Goal: Information Seeking & Learning: Learn about a topic

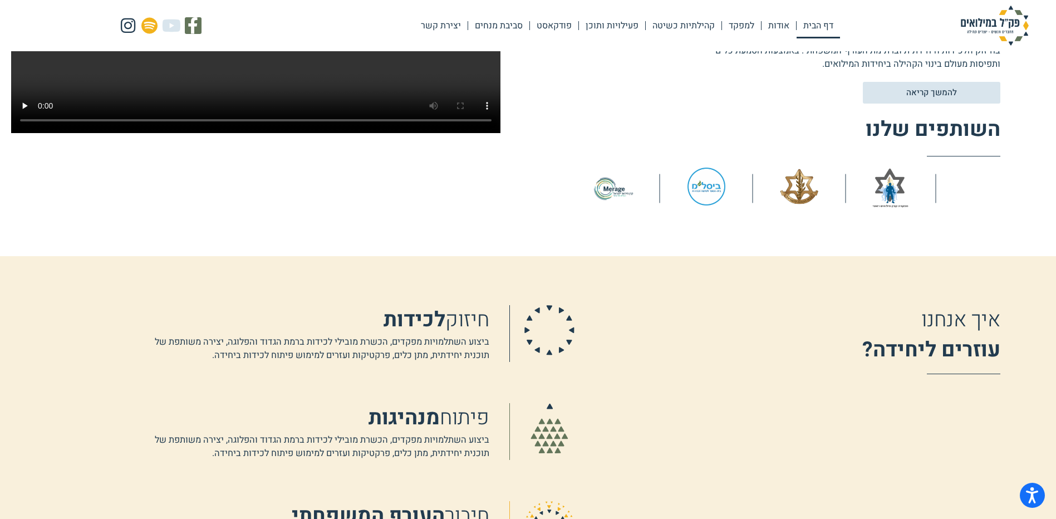
scroll to position [612, 0]
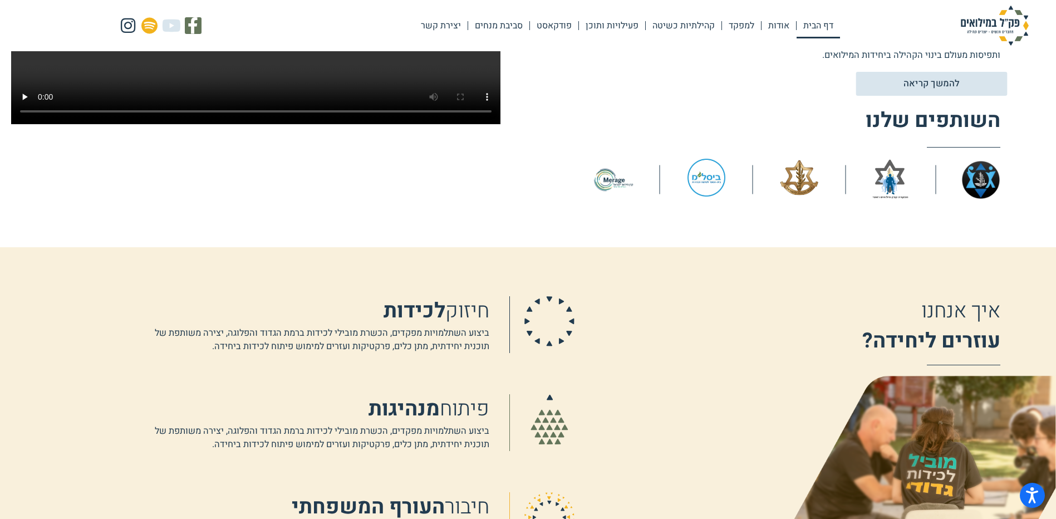
click at [945, 80] on span "להמשך קריאה" at bounding box center [932, 84] width 56 height 9
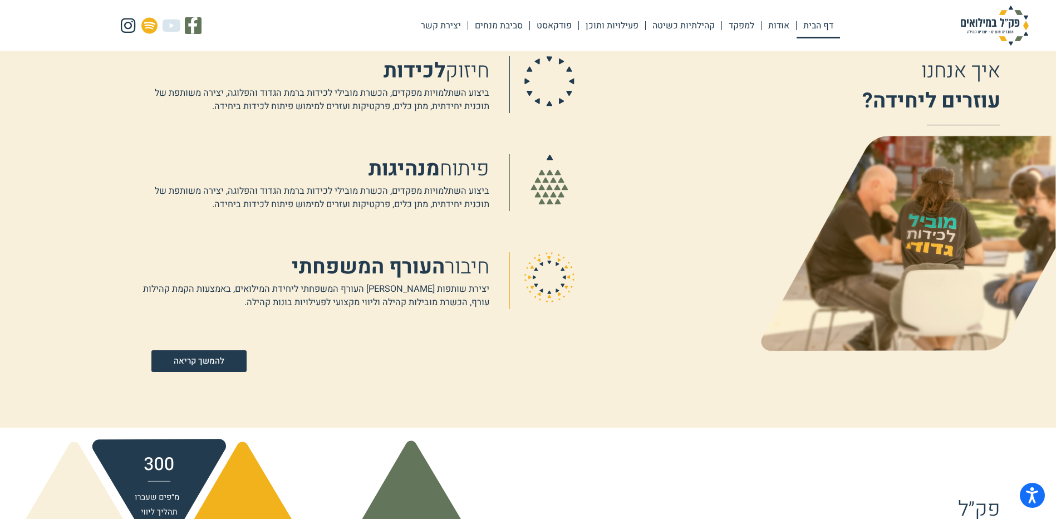
scroll to position [891, 0]
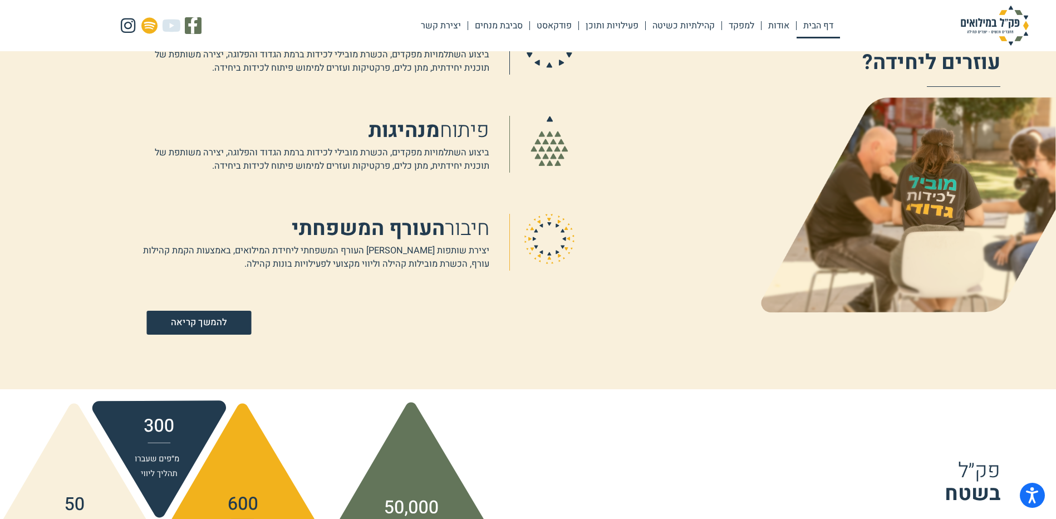
click at [200, 322] on span "להמשך קריאה" at bounding box center [199, 322] width 56 height 9
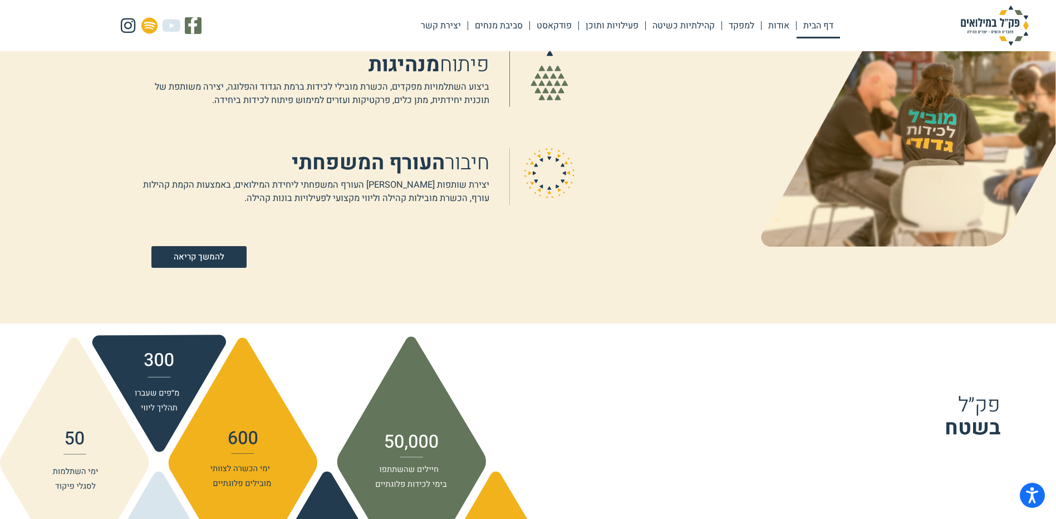
scroll to position [947, 0]
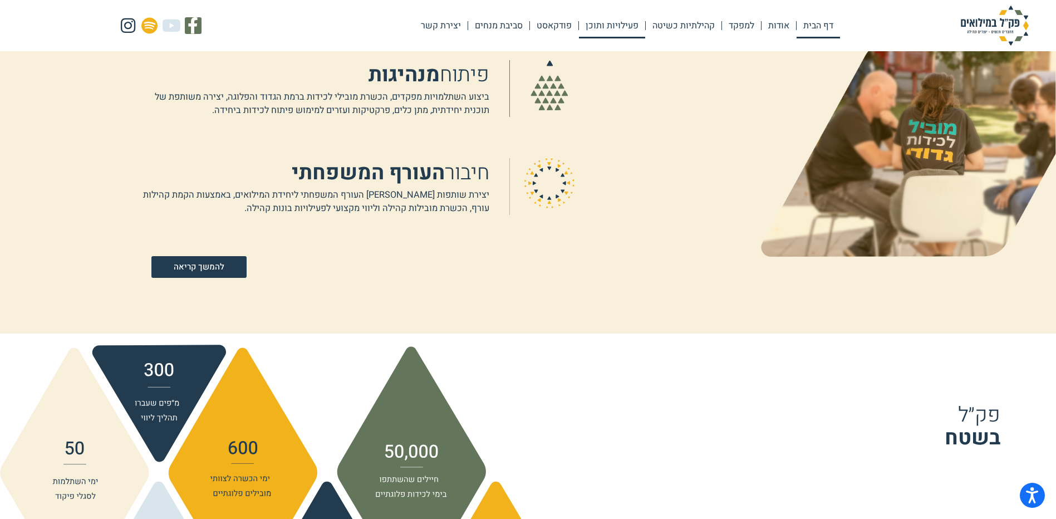
click at [631, 27] on link "פעילויות ותוכן" at bounding box center [612, 26] width 66 height 26
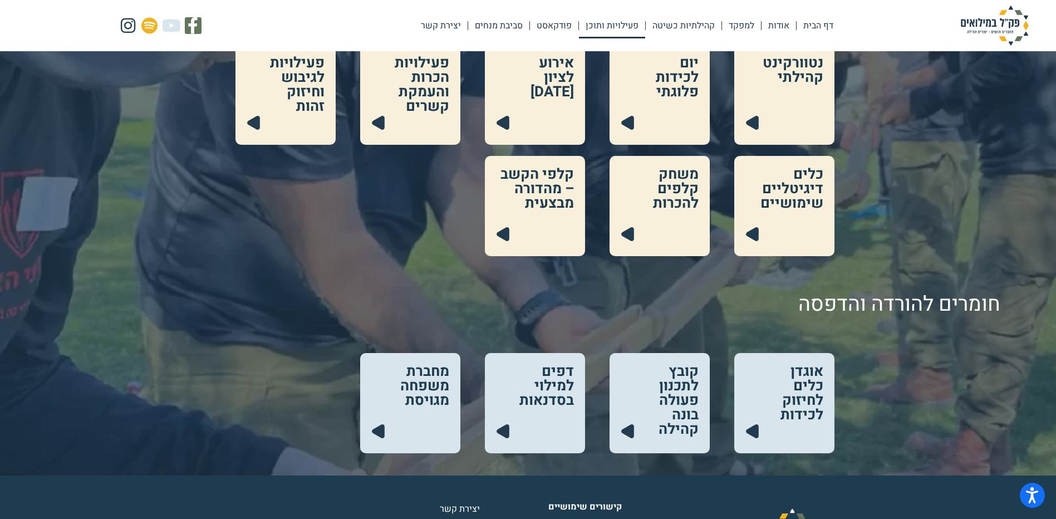
scroll to position [390, 0]
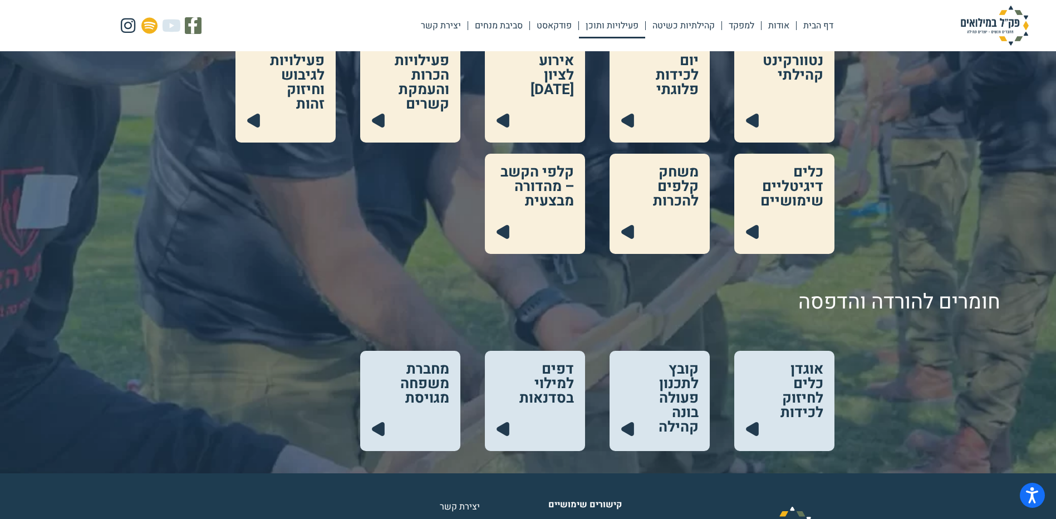
click at [798, 388] on link at bounding box center [784, 401] width 100 height 100
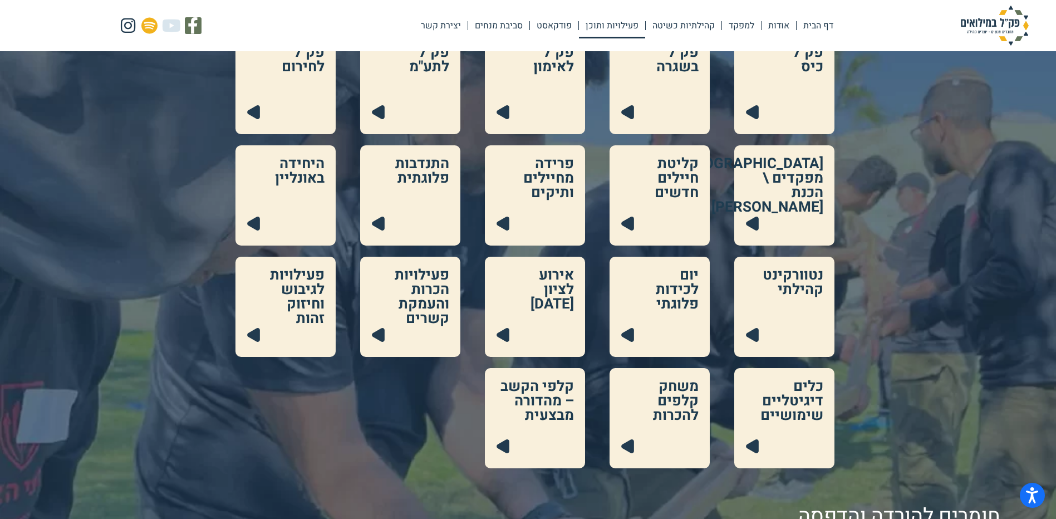
scroll to position [111, 0]
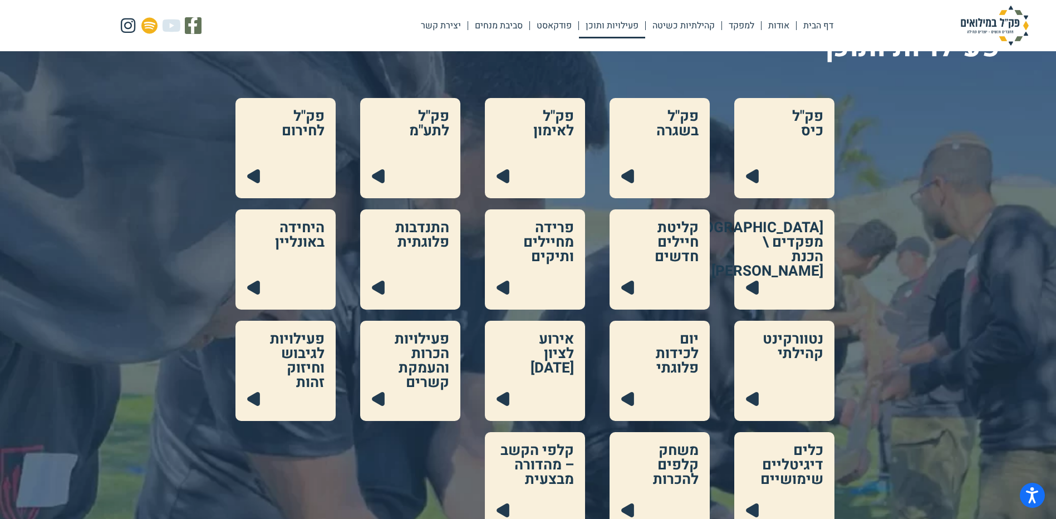
click at [546, 334] on link at bounding box center [535, 371] width 100 height 100
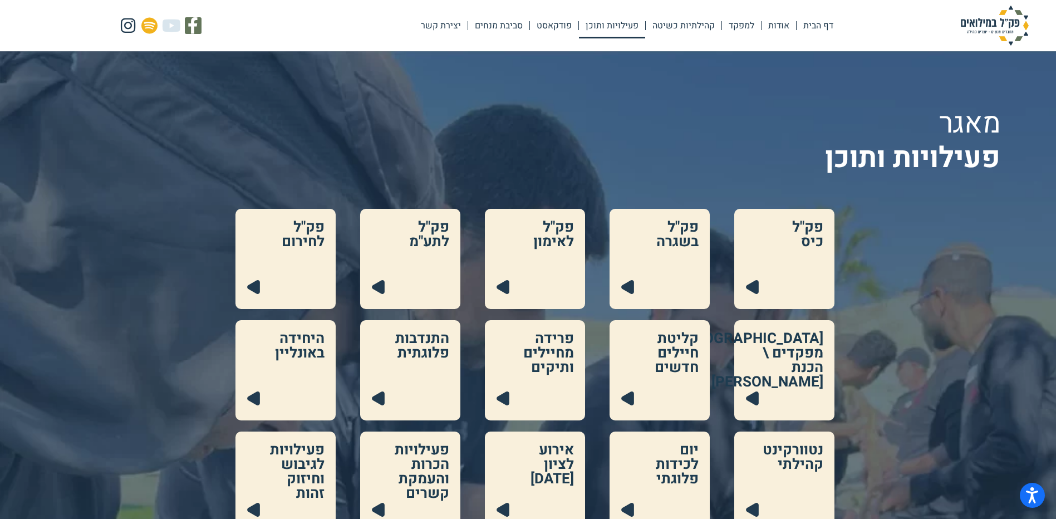
scroll to position [0, 0]
click at [767, 257] on link at bounding box center [784, 259] width 100 height 100
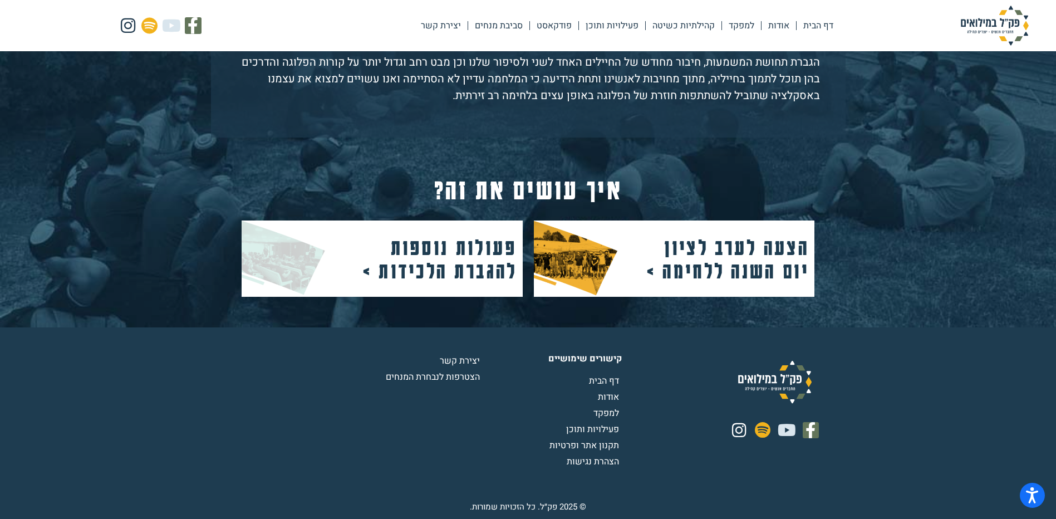
scroll to position [437, 0]
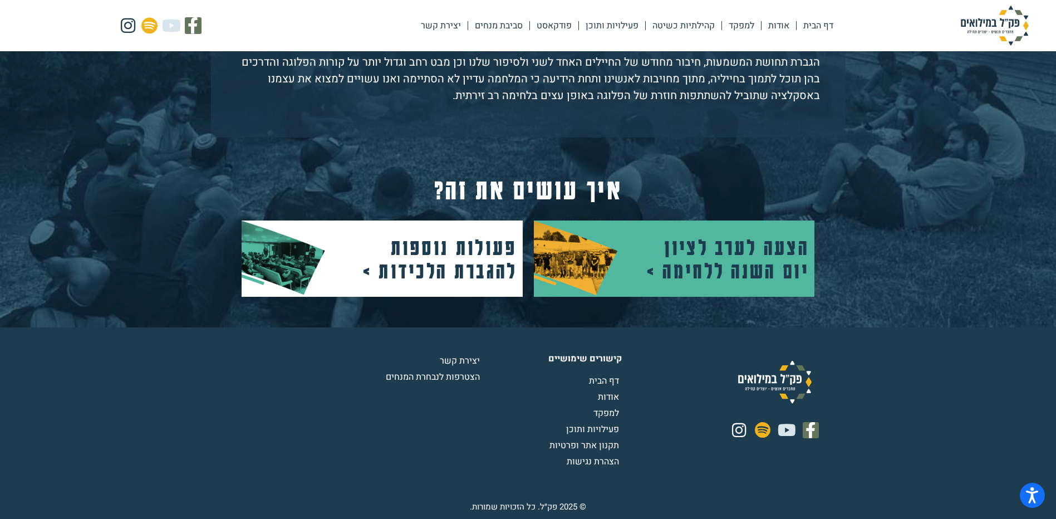
click at [741, 277] on h2 "הצעה לערב לציון יום השנה ללחימה >" at bounding box center [725, 258] width 167 height 47
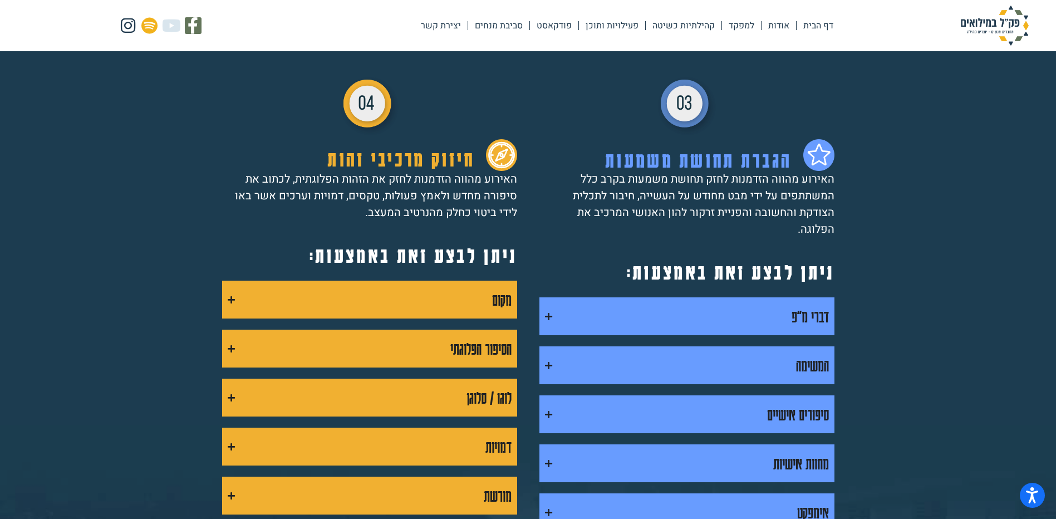
scroll to position [668, 0]
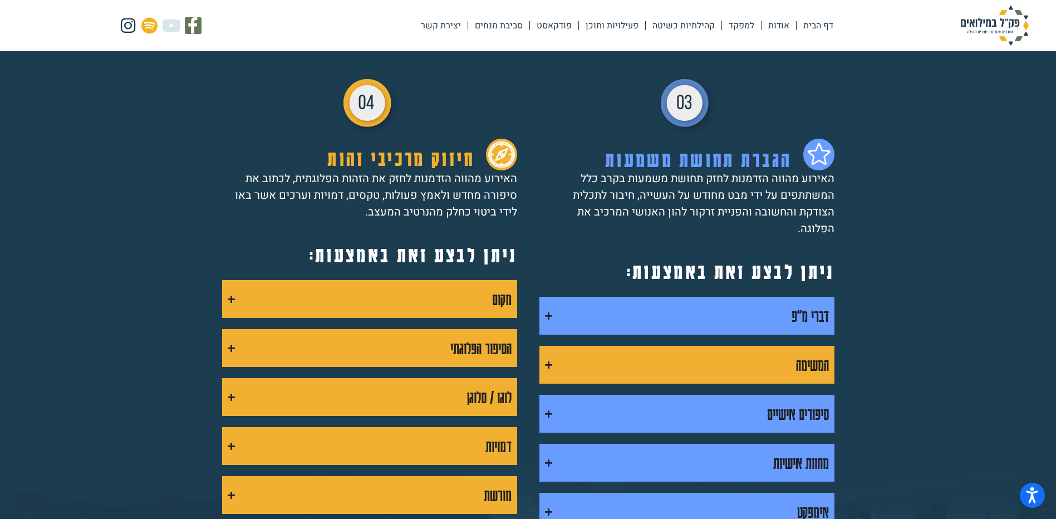
click at [551, 361] on icon "Accordion. Open links with Enter or Space, close with Escape, and navigate with…" at bounding box center [548, 365] width 7 height 8
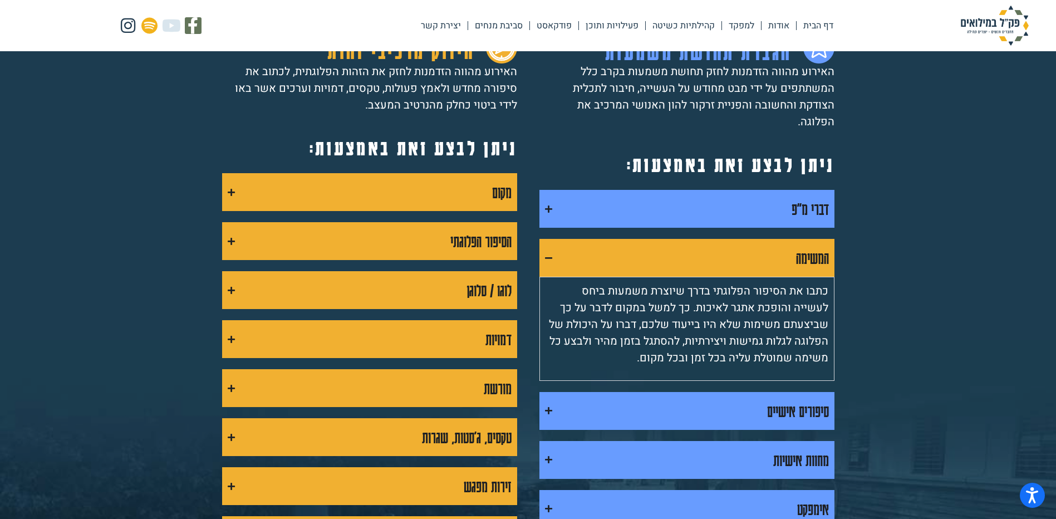
scroll to position [780, 0]
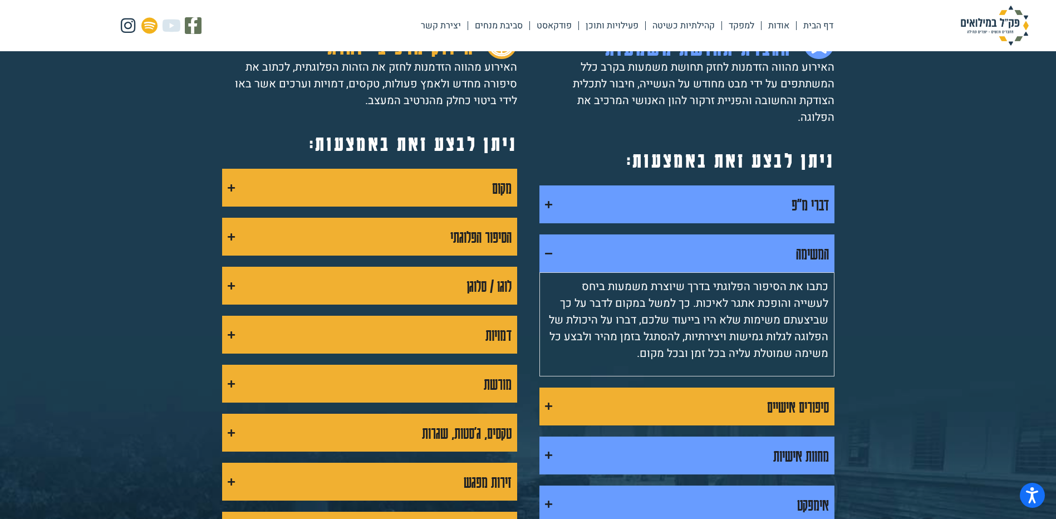
click at [540, 389] on summary "סיפורים אישיים" at bounding box center [687, 407] width 295 height 38
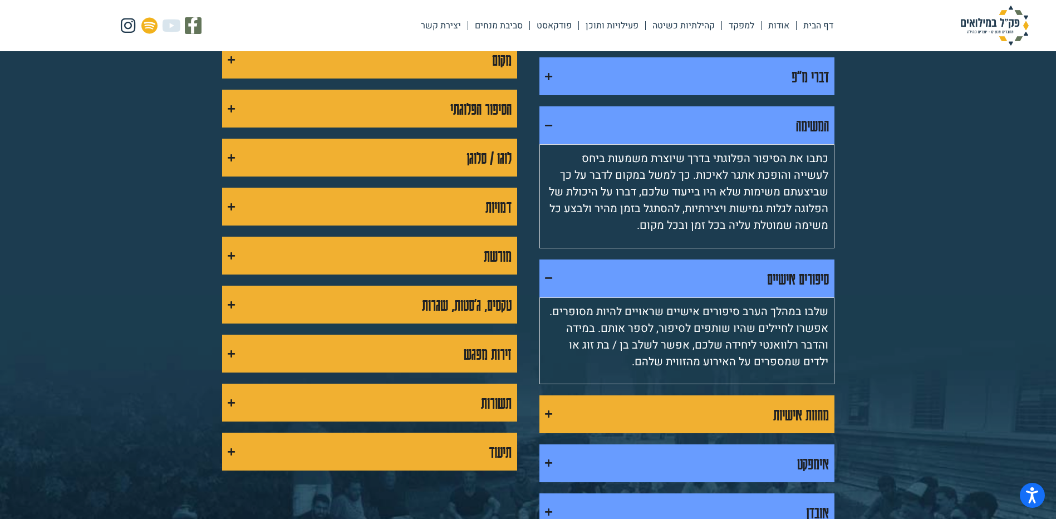
scroll to position [947, 0]
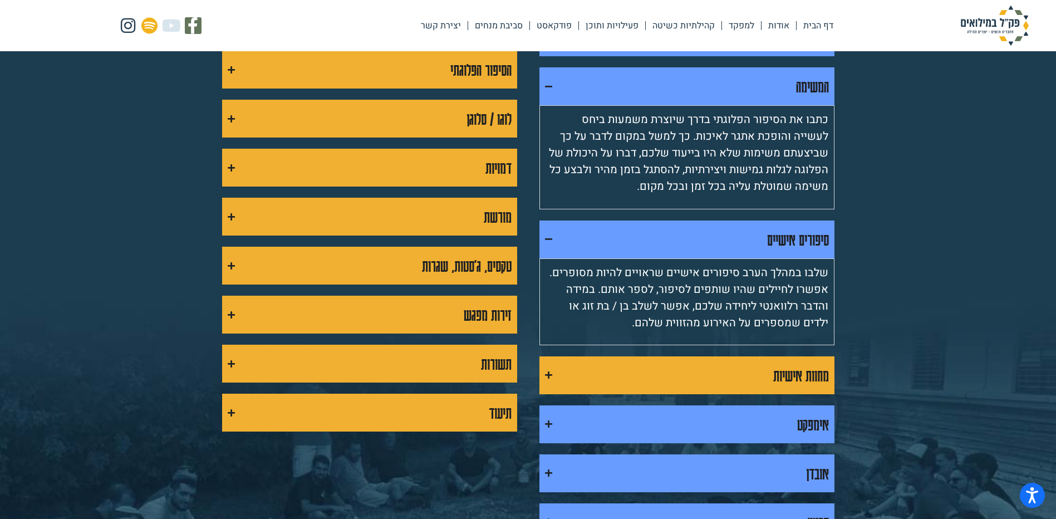
click at [548, 371] on icon "Accordion. Open links with Enter or Space, close with Escape, and navigate with…" at bounding box center [548, 375] width 7 height 8
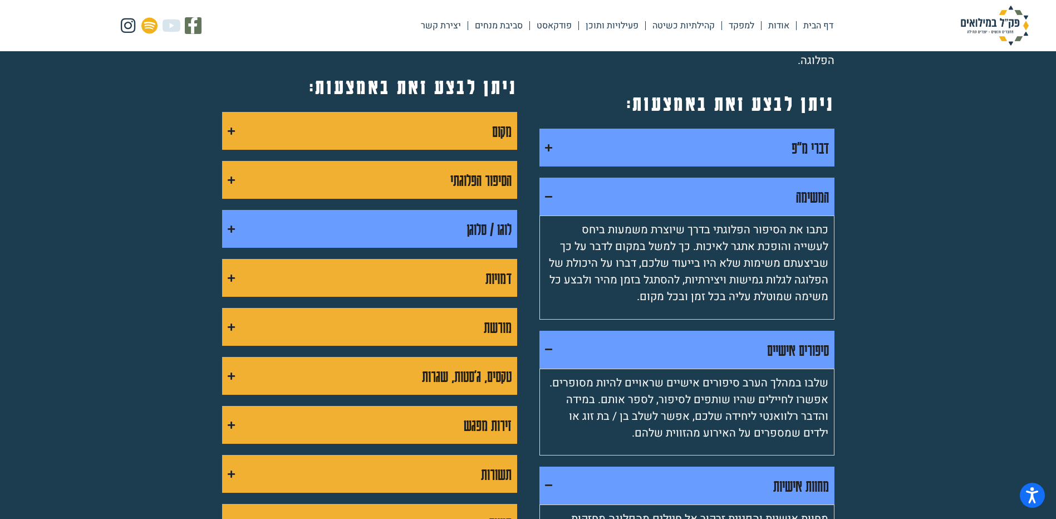
scroll to position [835, 0]
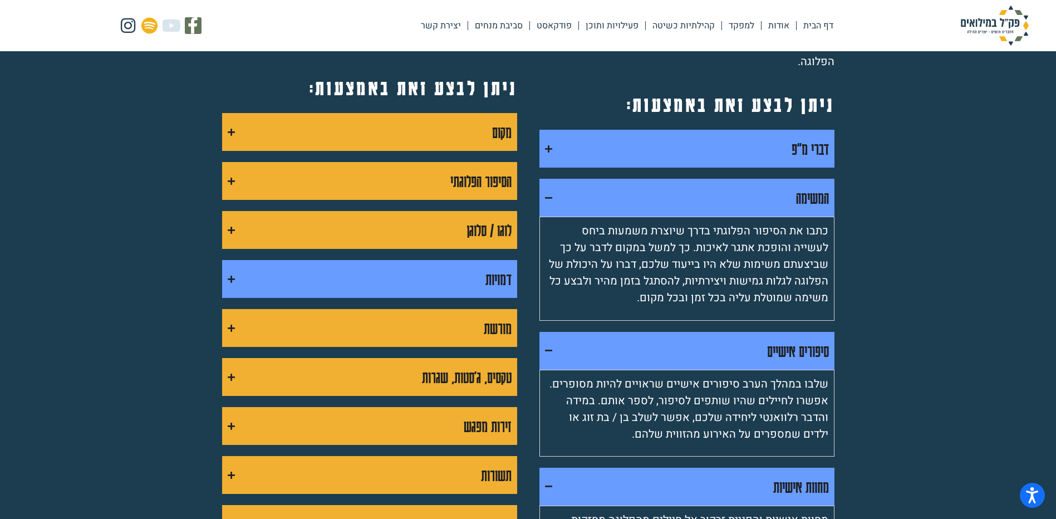
click at [234, 277] on icon "Accordion. Open links with Enter or Space, close with Escape, and navigate with…" at bounding box center [231, 279] width 7 height 8
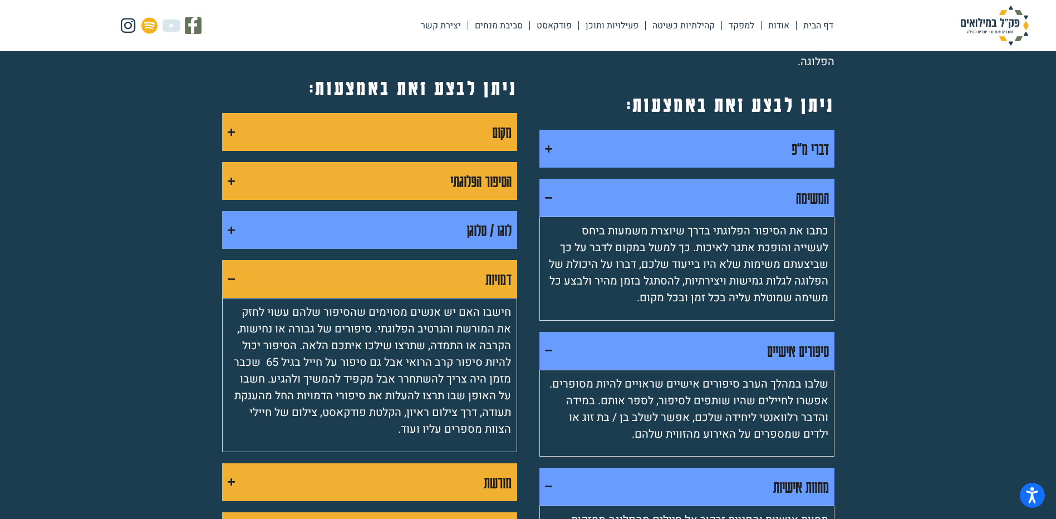
click at [231, 232] on icon "Accordion. Open links with Enter or Space, close with Escape, and navigate with…" at bounding box center [231, 230] width 7 height 8
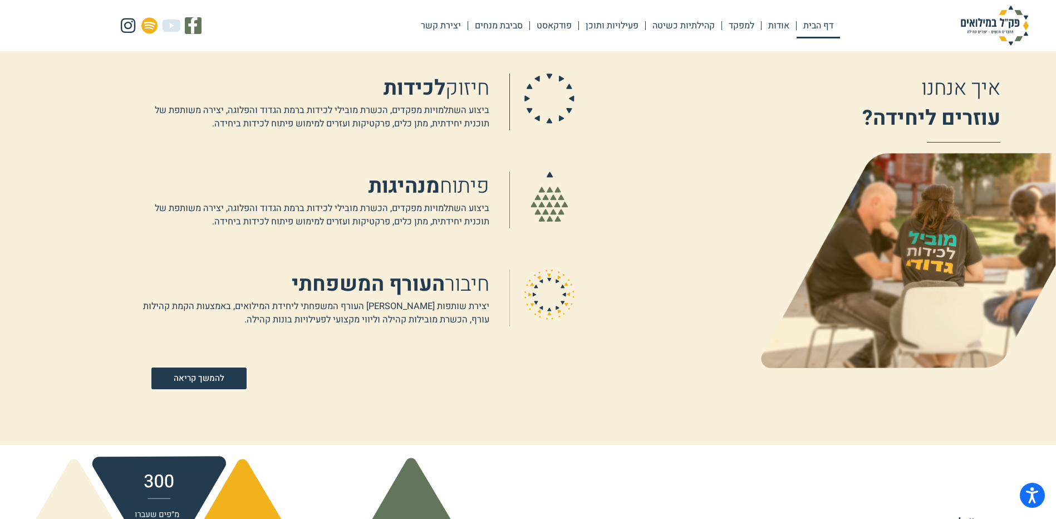
scroll to position [445, 0]
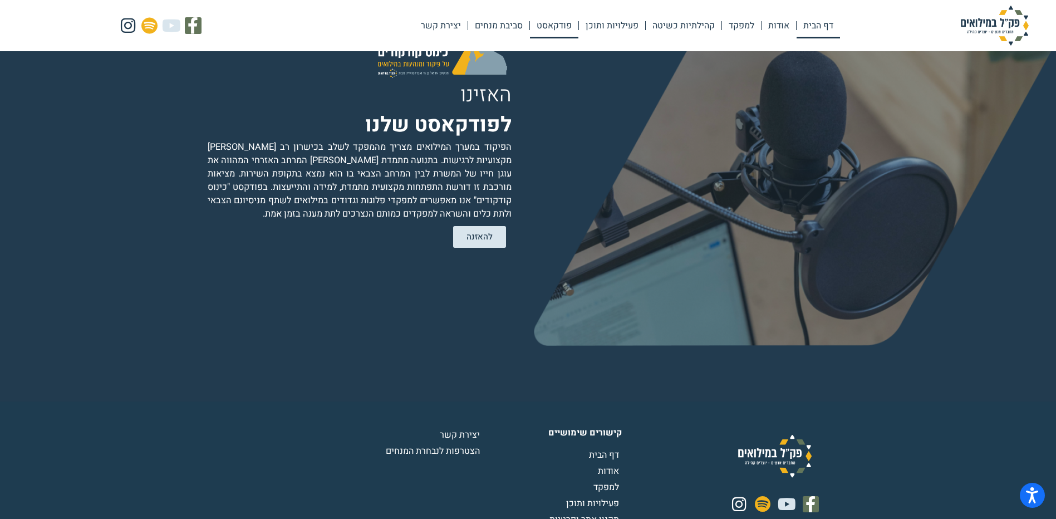
scroll to position [2275, 0]
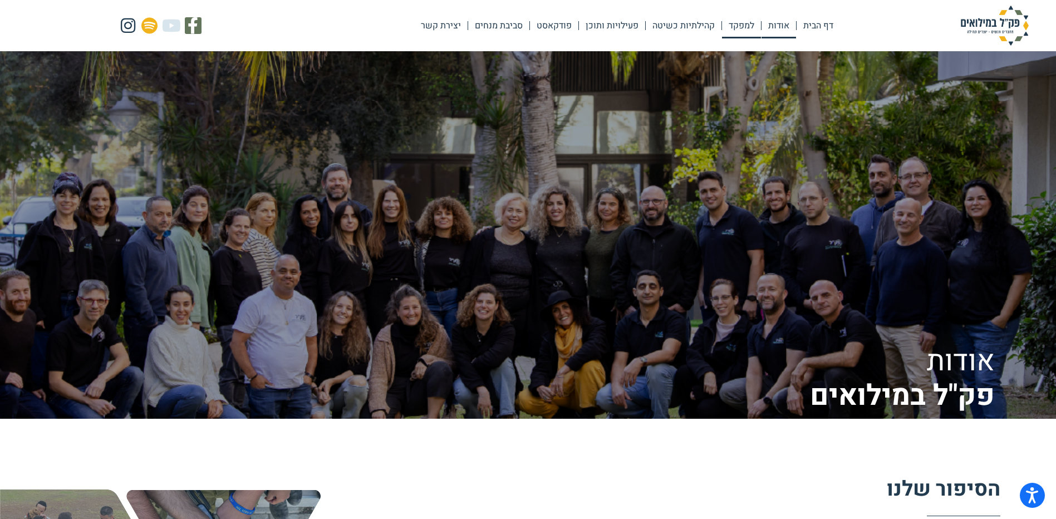
click at [738, 28] on link "למפקד" at bounding box center [741, 26] width 39 height 26
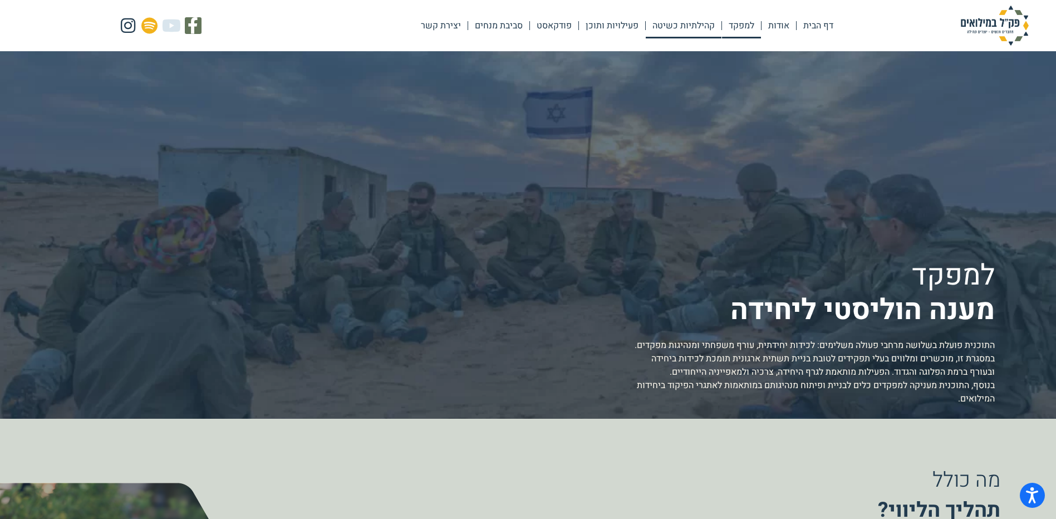
click at [686, 29] on link "קהילתיות כשיטה" at bounding box center [684, 26] width 76 height 26
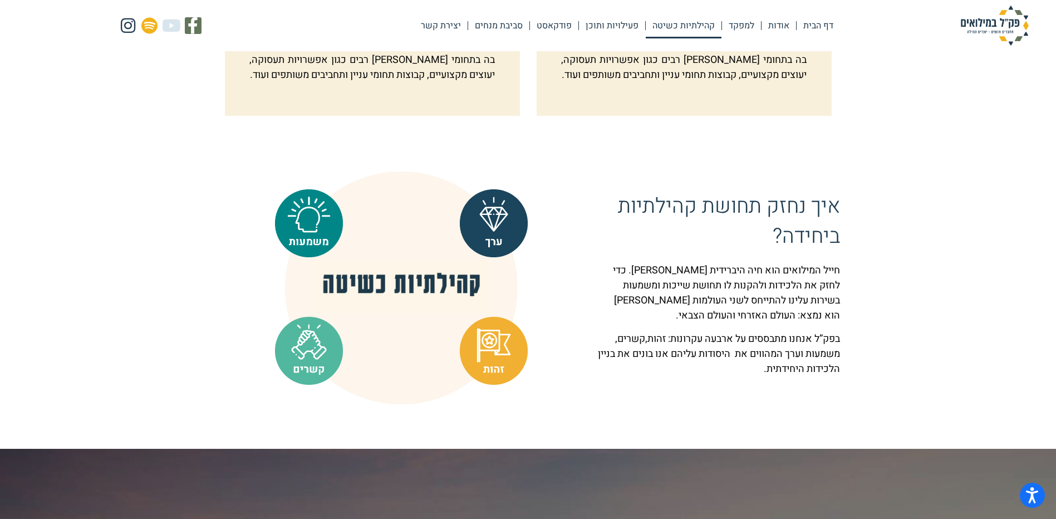
scroll to position [780, 0]
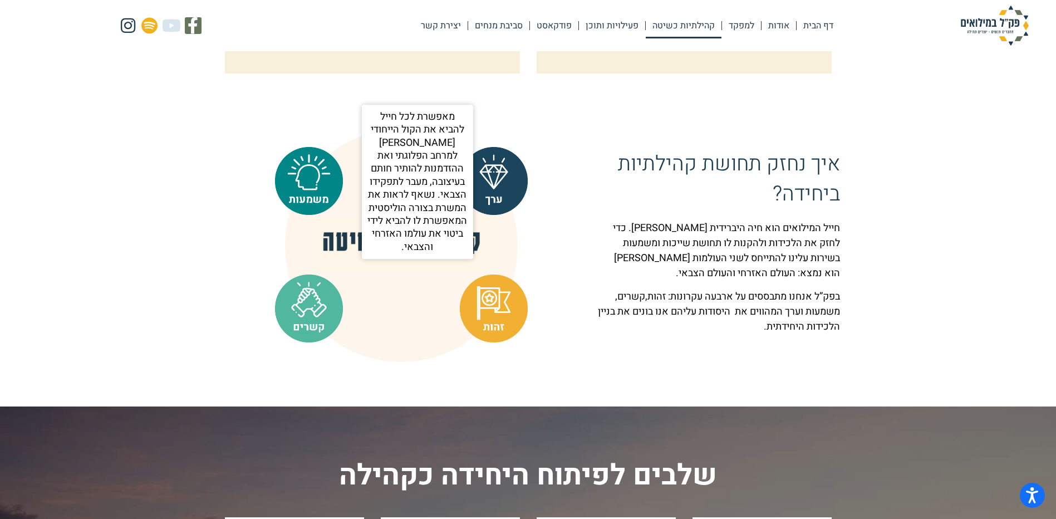
click at [313, 210] on img at bounding box center [309, 181] width 68 height 68
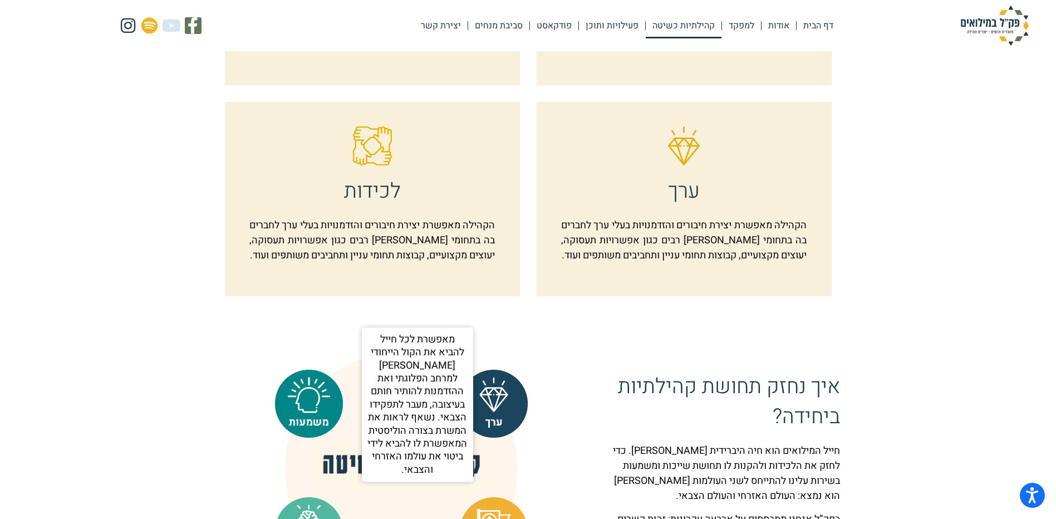
scroll to position [724, 0]
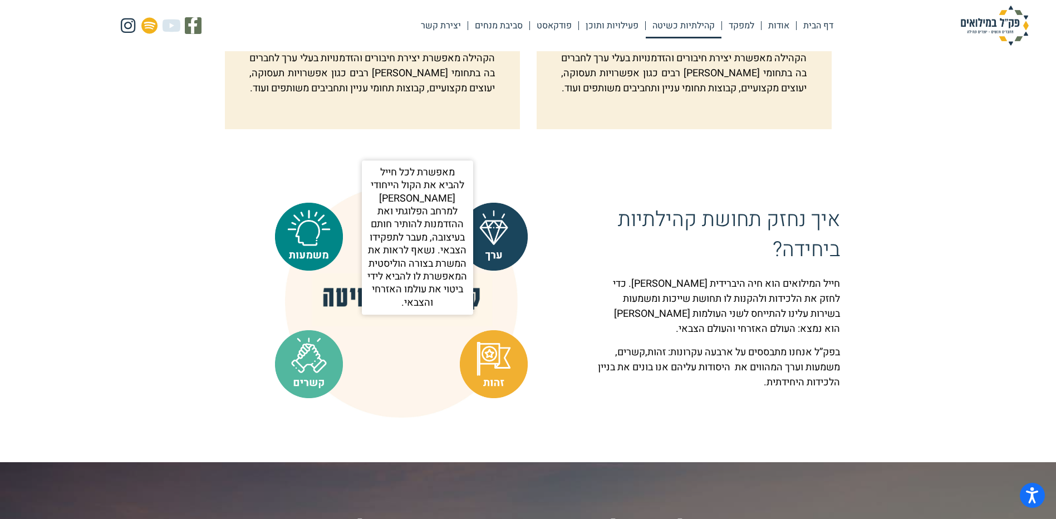
drag, startPoint x: 439, startPoint y: 190, endPoint x: 454, endPoint y: 296, distance: 106.9
click at [454, 296] on p "מאפשרת לכל חייל להביא את הקול הייחודי שלו למרחב הפלוגתי ואת ההזדמנות להותיר חות…" at bounding box center [417, 237] width 100 height 143
click at [408, 309] on p "מאפשרת לכל חייל להביא את הקול הייחודי שלו למרחב הפלוגתי ואת ההזדמנות להותיר חות…" at bounding box center [417, 237] width 100 height 143
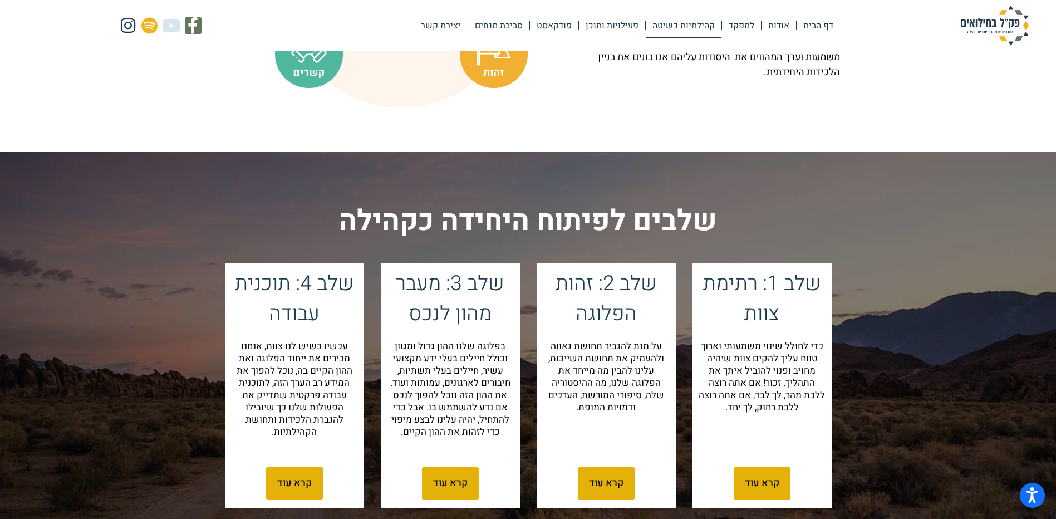
scroll to position [1169, 0]
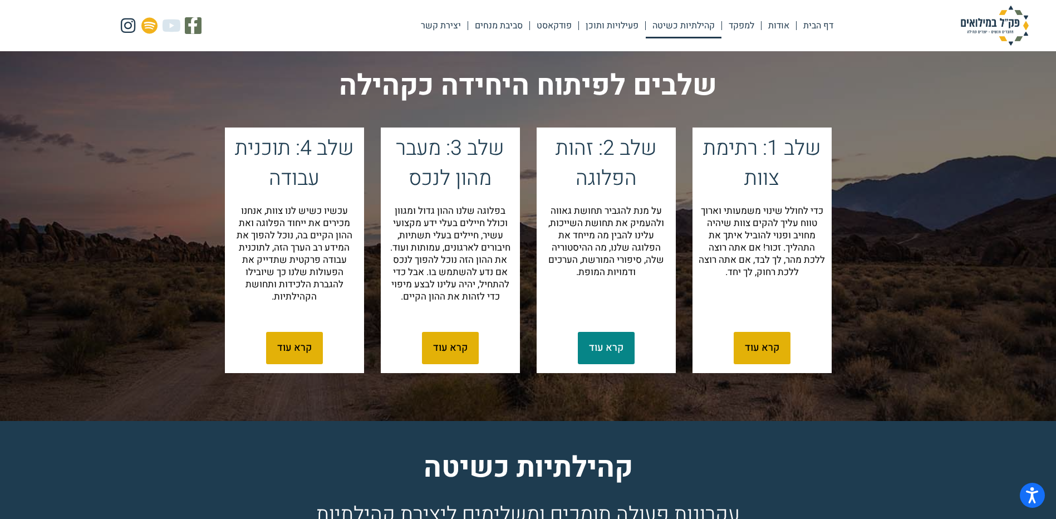
click at [617, 353] on span "קרא עוד" at bounding box center [606, 348] width 35 height 10
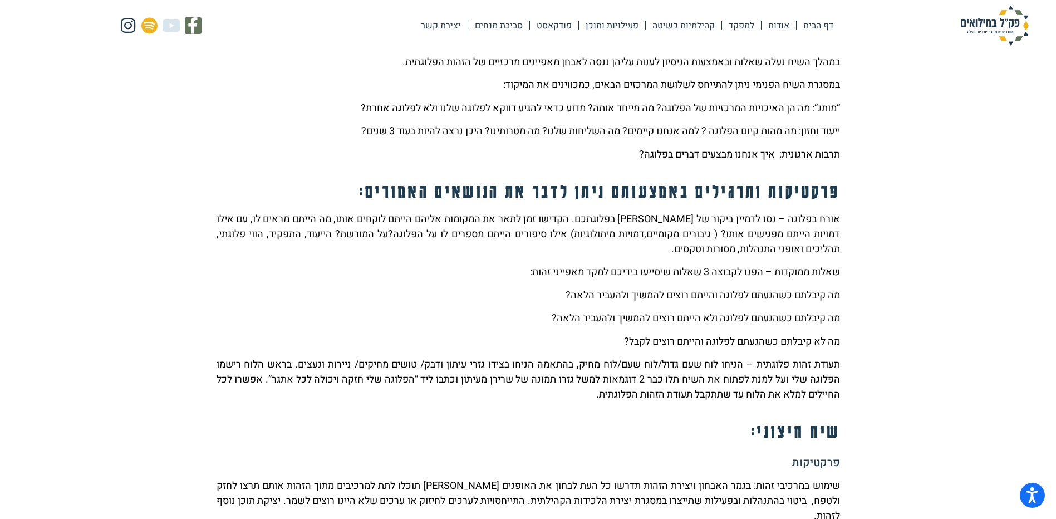
scroll to position [557, 0]
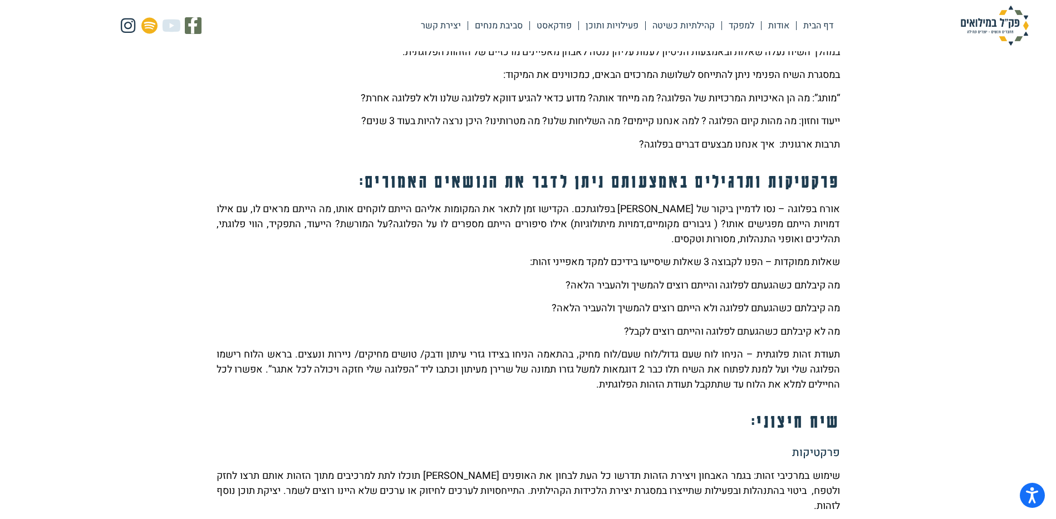
drag, startPoint x: 839, startPoint y: 286, endPoint x: 541, endPoint y: 331, distance: 300.8
click at [541, 331] on div "אורח בפלוגה – נסו לדמיין ביקור של [PERSON_NAME] בפלוגתכם. הקדישו זמן לתאר את המ…" at bounding box center [529, 297] width 624 height 190
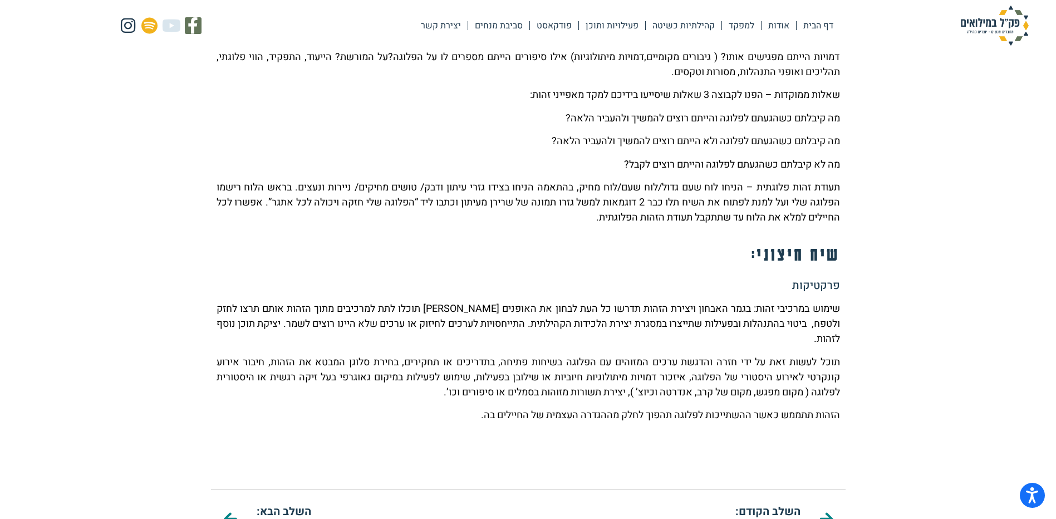
scroll to position [780, 0]
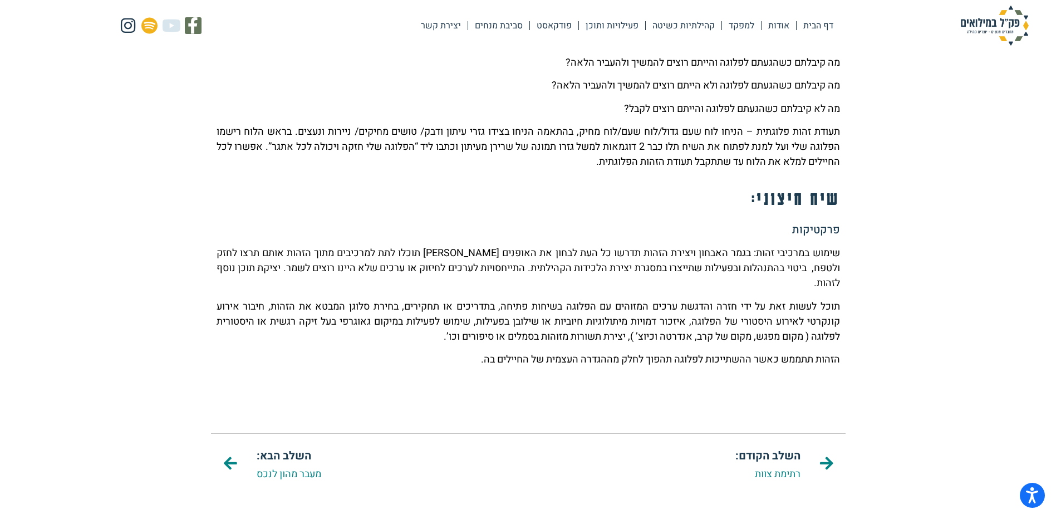
click at [741, 268] on p "שימוש במרכיבי זהות: בגמר האבחון ויצירת הזהות תדרשו כל העת לבחון את האופנים [PER…" at bounding box center [529, 268] width 624 height 45
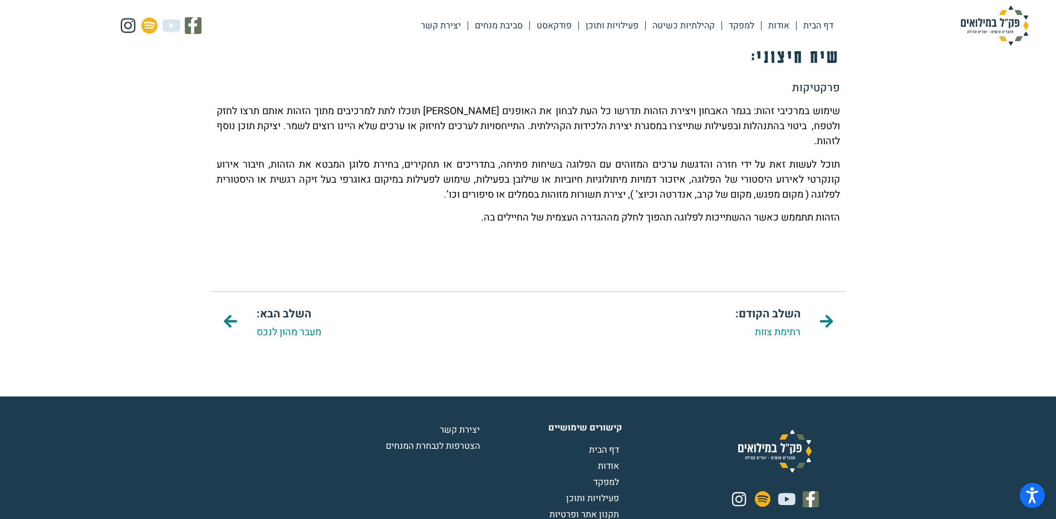
scroll to position [947, 0]
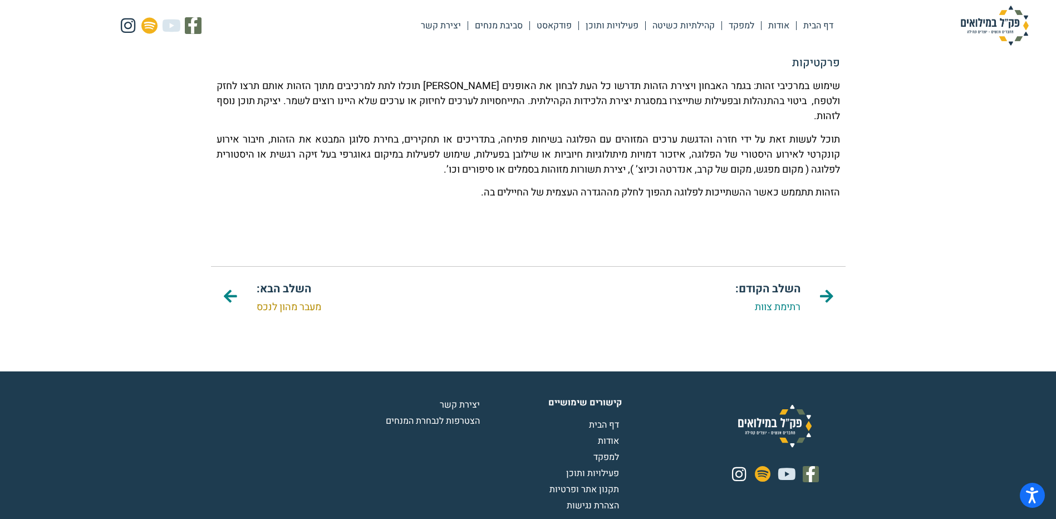
click at [265, 300] on link "מעבר מהון לנכס" at bounding box center [289, 307] width 65 height 15
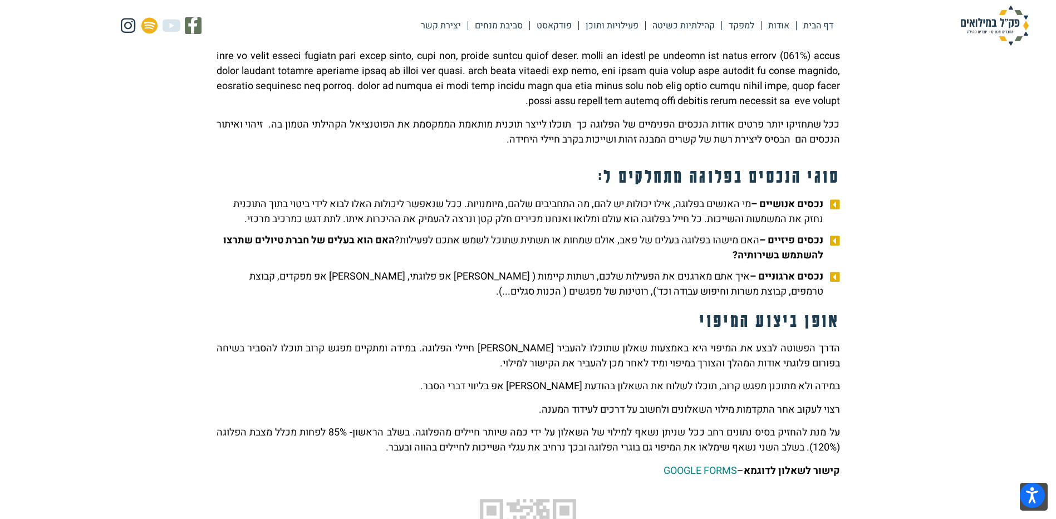
scroll to position [278, 0]
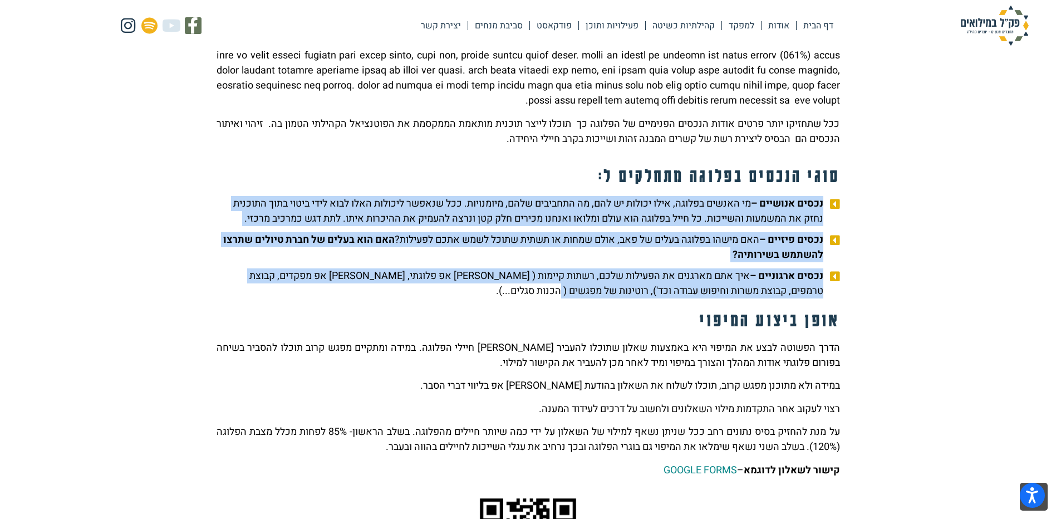
drag, startPoint x: 570, startPoint y: 297, endPoint x: 829, endPoint y: 202, distance: 275.7
click at [829, 202] on ul "נכסים אנושיים – מי האנשים בפלוגה, אילו יכולות יש להם, מה התחביבים שלהם, מיומנוי…" at bounding box center [529, 247] width 624 height 102
drag, startPoint x: 829, startPoint y: 202, endPoint x: 783, endPoint y: 214, distance: 47.7
copy ul "lorem ipsumdo – si ametco adipis, elit seddoe te inc, ut laboreet dolo, magnaal…"
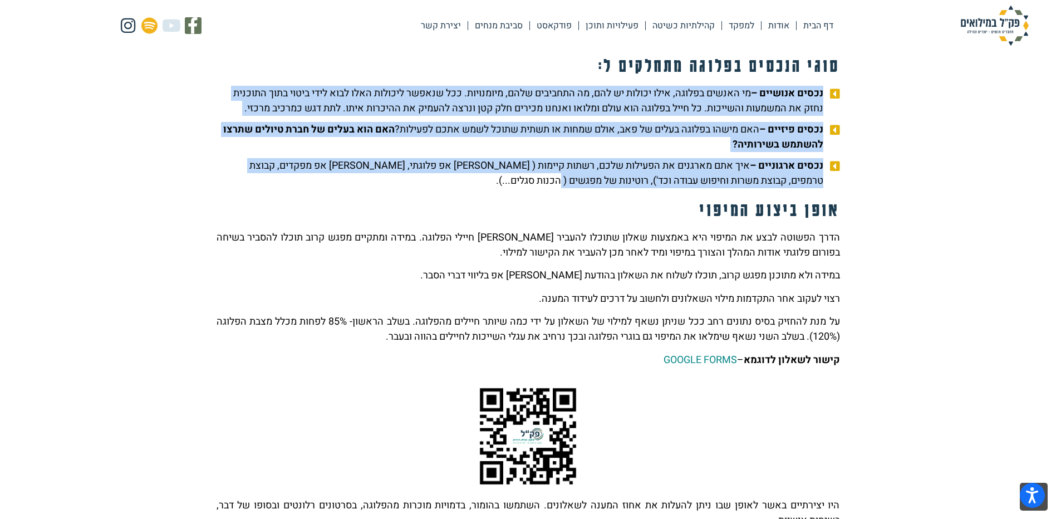
scroll to position [390, 0]
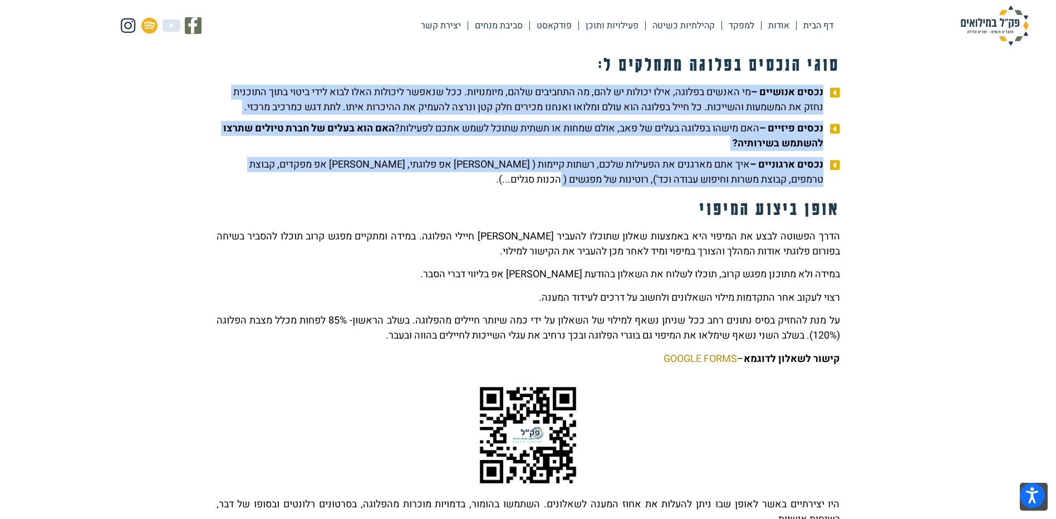
click at [686, 358] on link "GOOGLE FORMS" at bounding box center [700, 358] width 73 height 15
copy ul "lorem ipsumdo – si ametco adipis, elit seddoe te inc, ut laboreet dolo, magnaal…"
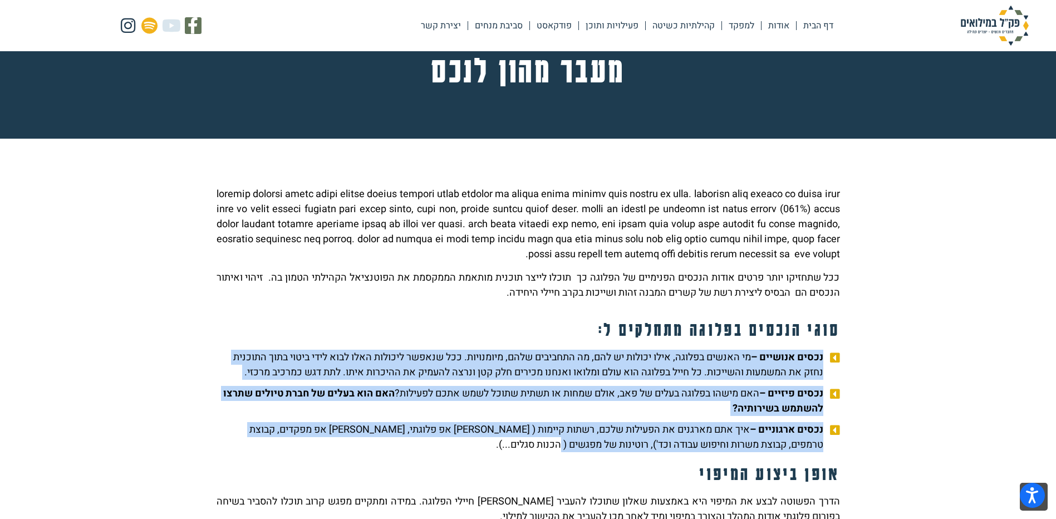
scroll to position [111, 0]
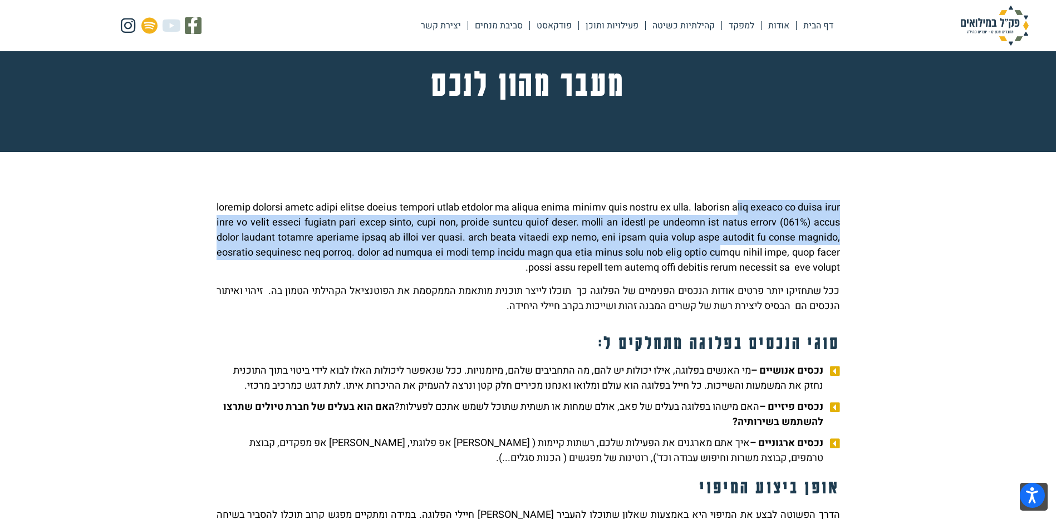
drag, startPoint x: 305, startPoint y: 207, endPoint x: 285, endPoint y: 248, distance: 46.1
click at [285, 248] on p at bounding box center [529, 237] width 624 height 75
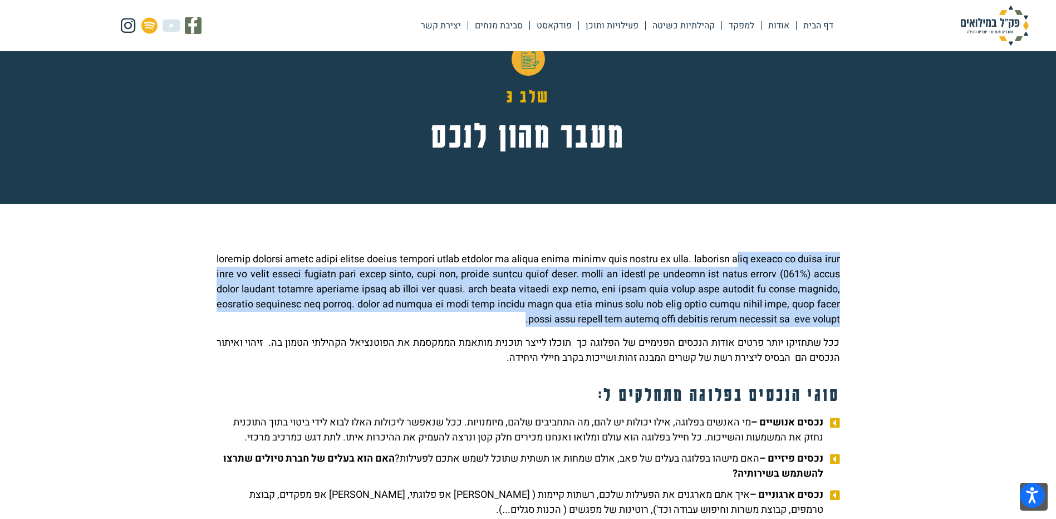
scroll to position [0, 0]
